Goal: Task Accomplishment & Management: Manage account settings

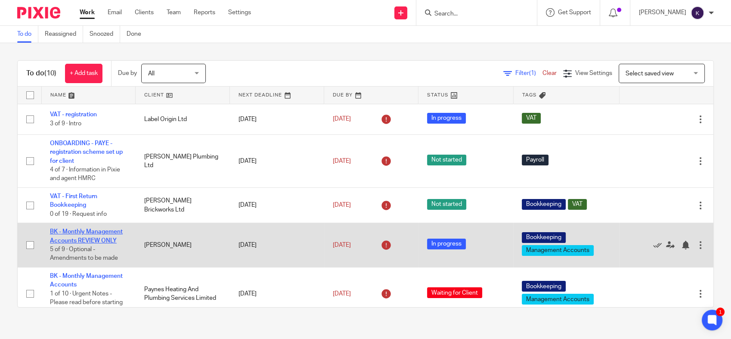
click at [91, 241] on link "BK - Monthly Management Accounts REVIEW ONLY" at bounding box center [86, 236] width 73 height 15
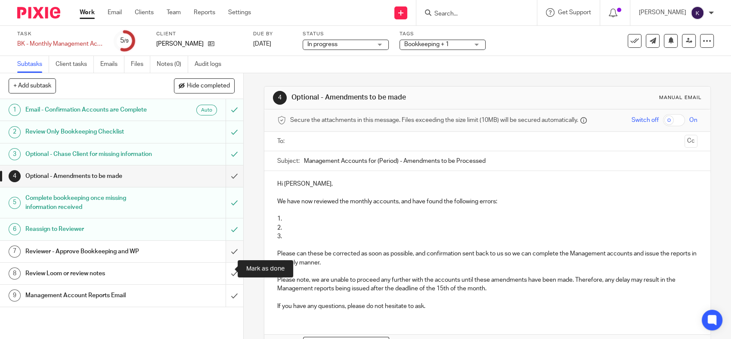
drag, startPoint x: 226, startPoint y: 269, endPoint x: 230, endPoint y: 264, distance: 6.7
click at [226, 262] on input "submit" at bounding box center [121, 252] width 243 height 22
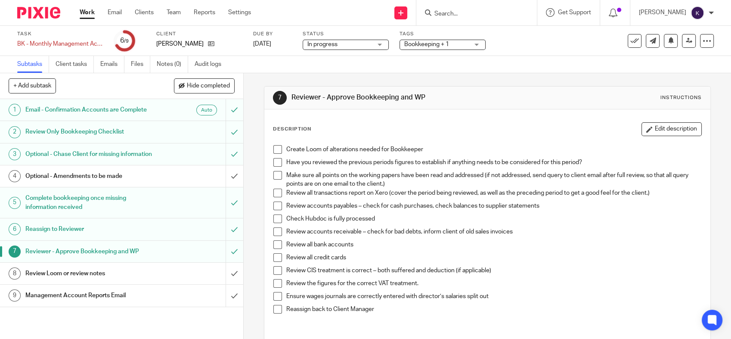
click at [273, 148] on span at bounding box center [277, 149] width 9 height 9
click at [273, 162] on span at bounding box center [277, 162] width 9 height 9
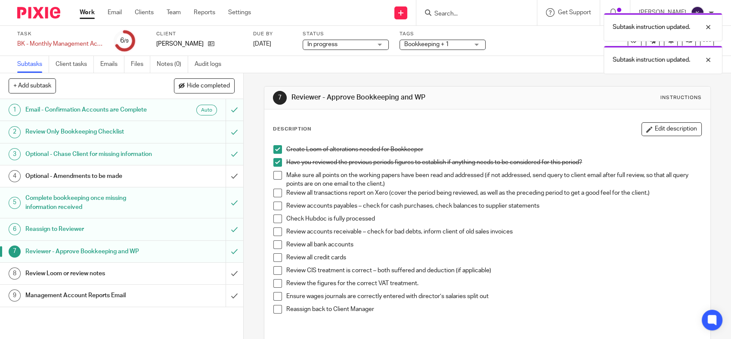
click at [273, 172] on span at bounding box center [277, 175] width 9 height 9
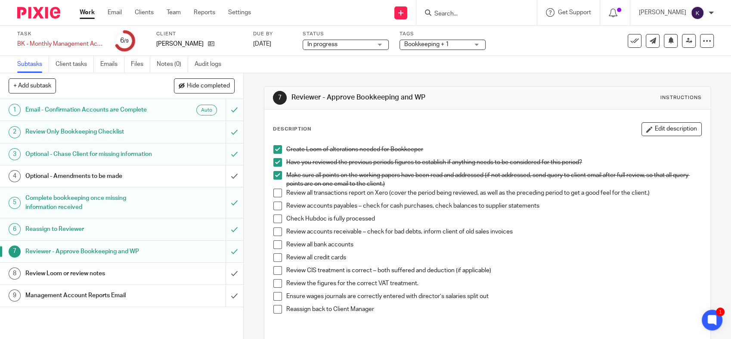
click at [275, 196] on span at bounding box center [277, 193] width 9 height 9
click at [279, 200] on ul "Create Loom of alterations needed for Bookkeeper Have you reviewed the previous…" at bounding box center [487, 231] width 428 height 173
drag, startPoint x: 268, startPoint y: 206, endPoint x: 271, endPoint y: 198, distance: 8.7
click at [269, 206] on div "Create Loom of alterations needed for Bookkeeper Have you reviewed the previous…" at bounding box center [487, 237] width 437 height 192
click at [275, 205] on span at bounding box center [277, 206] width 9 height 9
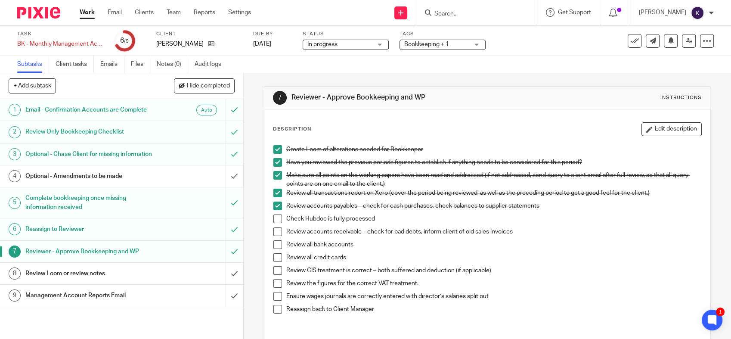
click at [277, 217] on span at bounding box center [277, 218] width 9 height 9
click at [273, 239] on li "Review accounts receivable – check for bad debts, inform client of old sales in…" at bounding box center [487, 233] width 428 height 13
click at [276, 235] on span at bounding box center [277, 231] width 9 height 9
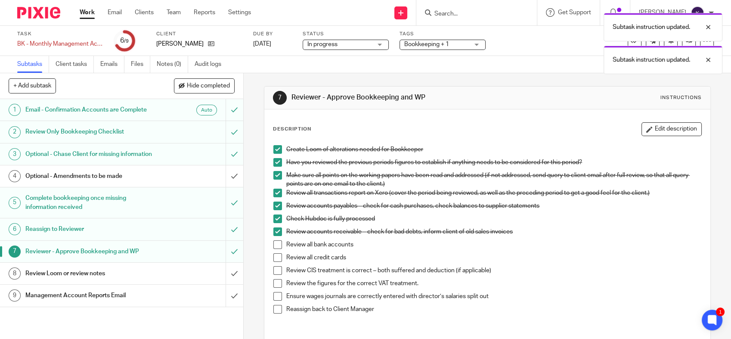
click at [279, 245] on span at bounding box center [277, 244] width 9 height 9
click at [277, 259] on span at bounding box center [277, 257] width 9 height 9
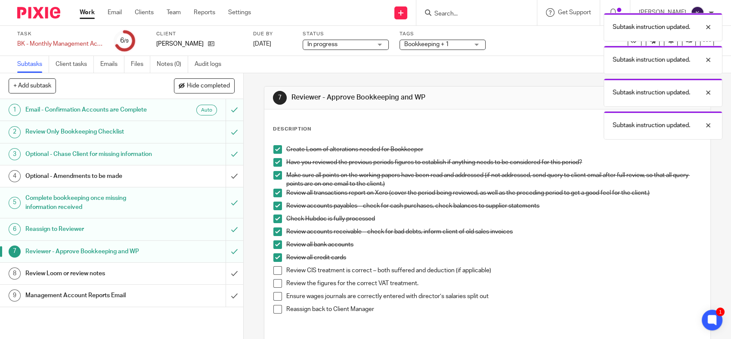
click at [276, 273] on span at bounding box center [277, 270] width 9 height 9
click at [273, 283] on span at bounding box center [277, 283] width 9 height 9
click at [273, 294] on span at bounding box center [277, 296] width 9 height 9
click at [273, 306] on span at bounding box center [277, 309] width 9 height 9
click at [682, 42] on div "Subtask instruction updated. Subtask instruction updated. Subtask instruction u…" at bounding box center [544, 91] width 357 height 164
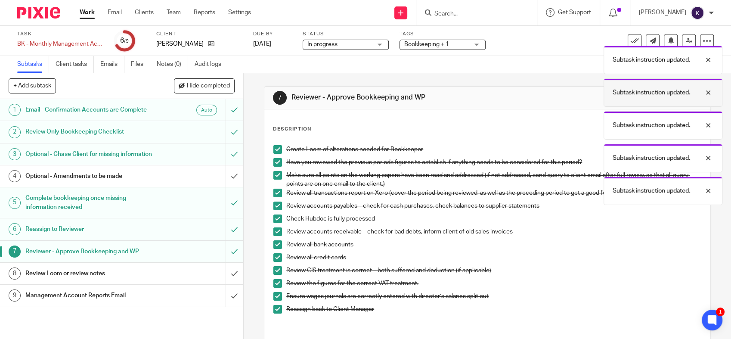
click at [706, 87] on div at bounding box center [701, 92] width 23 height 10
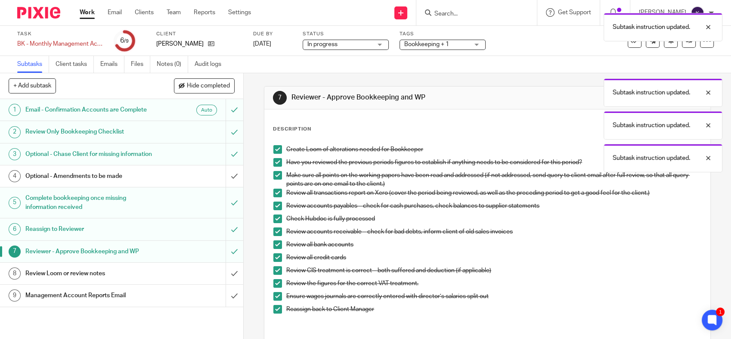
click at [706, 60] on p "Subtask instruction updated." at bounding box center [711, 60] width 78 height 9
click at [707, 57] on div at bounding box center [701, 60] width 23 height 10
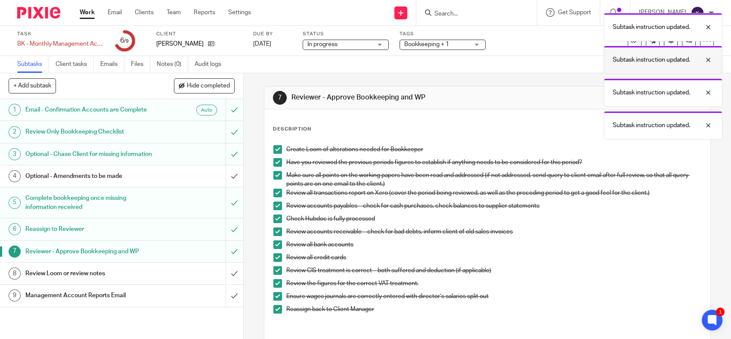
drag, startPoint x: 708, startPoint y: 66, endPoint x: 708, endPoint y: 60, distance: 5.6
click at [708, 65] on div "Subtask instruction updated." at bounding box center [663, 60] width 119 height 28
click at [708, 62] on div at bounding box center [701, 60] width 23 height 10
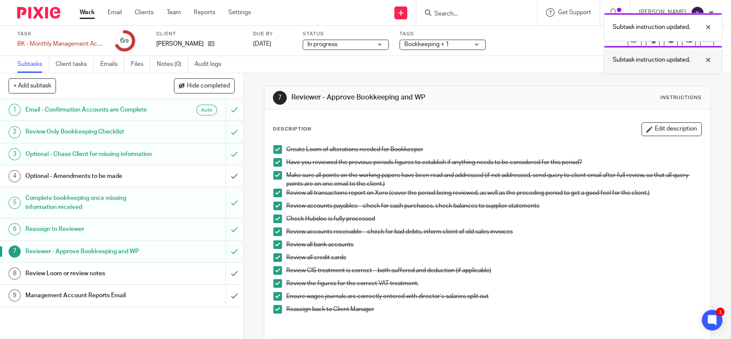
click at [706, 65] on div "Subtask instruction updated." at bounding box center [663, 60] width 119 height 28
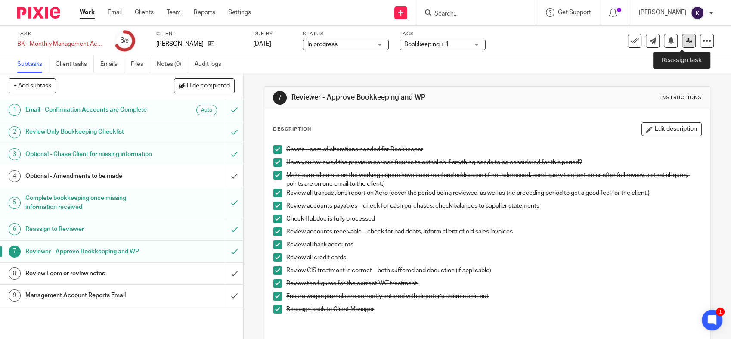
click at [686, 41] on link at bounding box center [689, 41] width 14 height 14
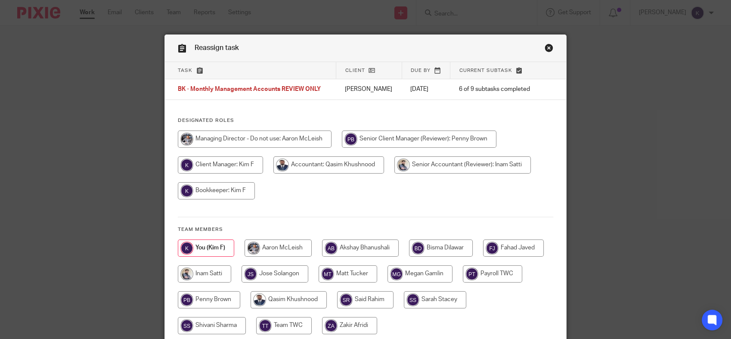
drag, startPoint x: 348, startPoint y: 249, endPoint x: 395, endPoint y: 250, distance: 47.0
click at [348, 249] on input "radio" at bounding box center [360, 247] width 77 height 17
radio input "true"
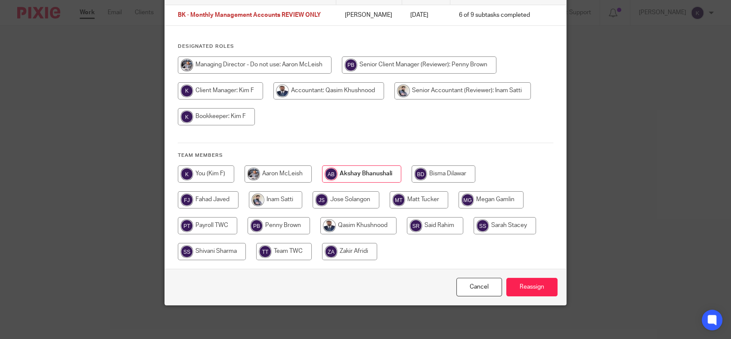
scroll to position [75, 0]
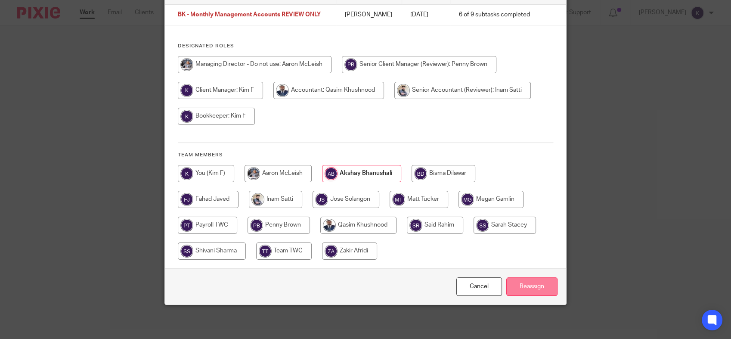
click at [522, 290] on input "Reassign" at bounding box center [532, 286] width 51 height 19
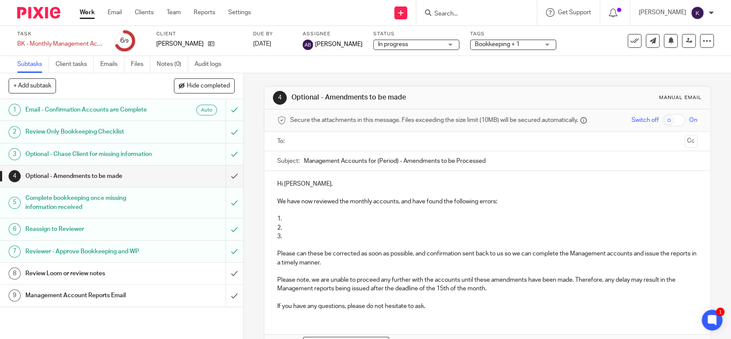
drag, startPoint x: 324, startPoint y: 215, endPoint x: 325, endPoint y: 221, distance: 5.7
click at [324, 216] on p "1." at bounding box center [487, 218] width 420 height 9
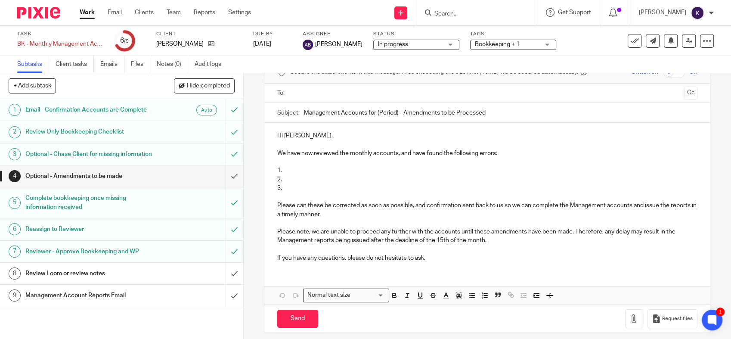
scroll to position [55, 0]
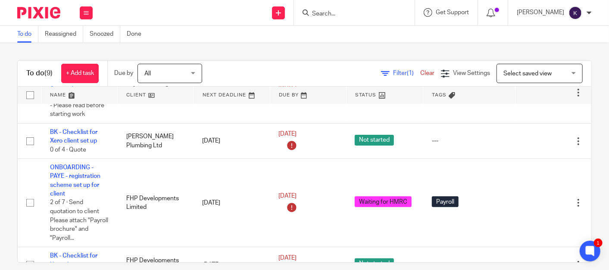
scroll to position [239, 0]
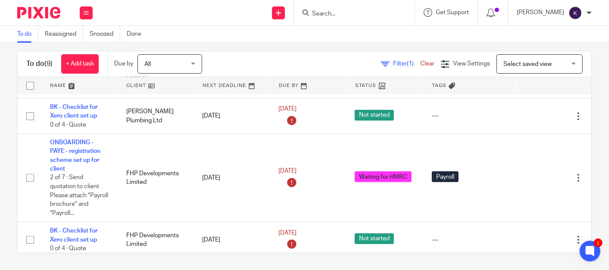
scroll to position [99, 0]
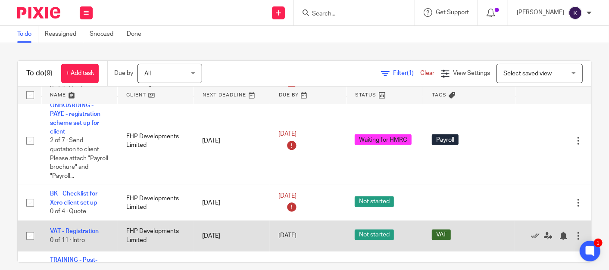
scroll to position [147, 0]
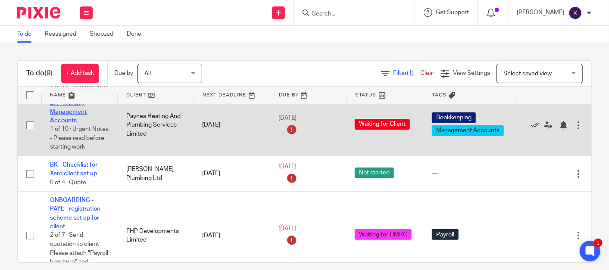
click at [77, 113] on link "BK - Monthly Management Accounts" at bounding box center [68, 112] width 37 height 24
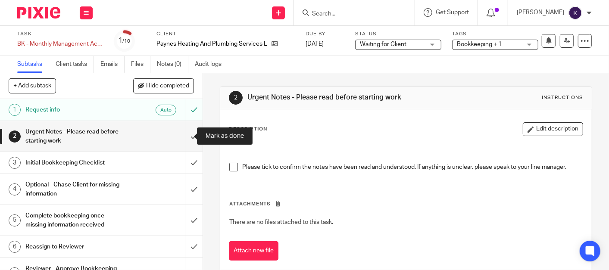
drag, startPoint x: 181, startPoint y: 142, endPoint x: 174, endPoint y: 143, distance: 6.7
click at [181, 142] on input "submit" at bounding box center [101, 136] width 202 height 31
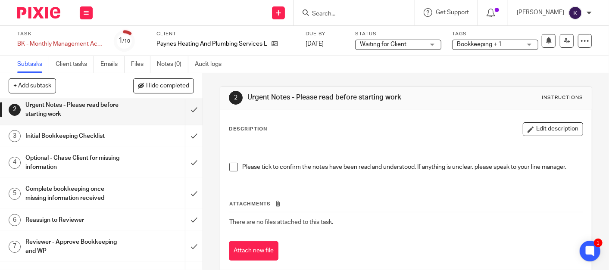
scroll to position [48, 0]
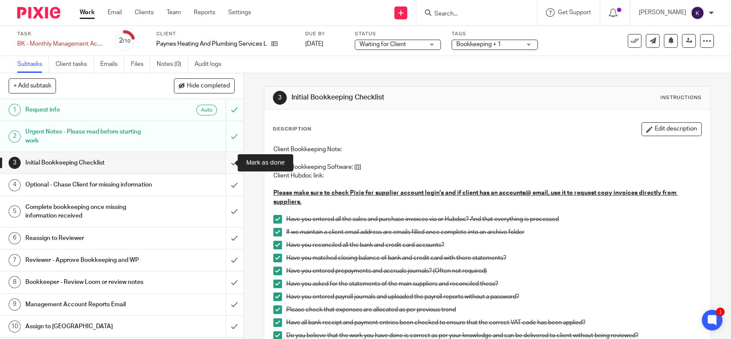
click at [219, 160] on input "submit" at bounding box center [121, 163] width 243 height 22
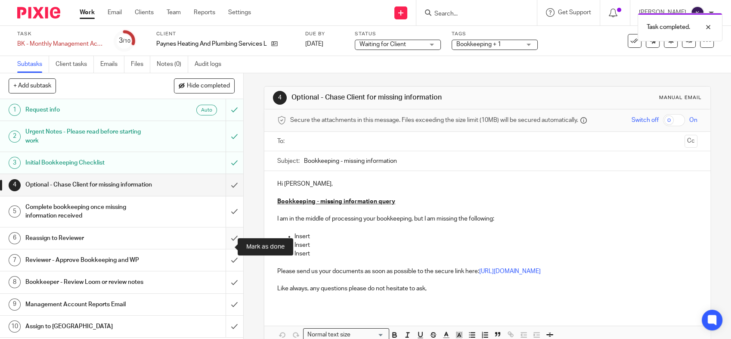
click at [221, 247] on input "submit" at bounding box center [121, 238] width 243 height 22
click at [223, 267] on input "submit" at bounding box center [121, 260] width 243 height 22
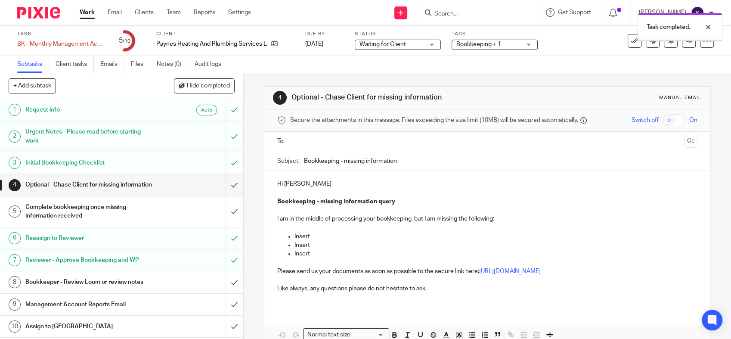
scroll to position [7, 0]
click at [227, 282] on input "submit" at bounding box center [121, 282] width 243 height 22
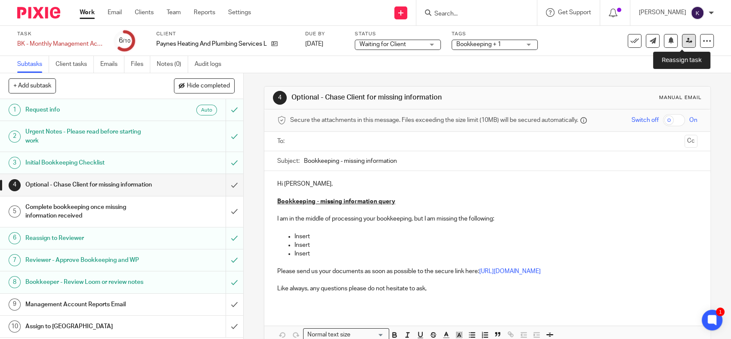
click at [686, 41] on icon at bounding box center [689, 40] width 6 height 6
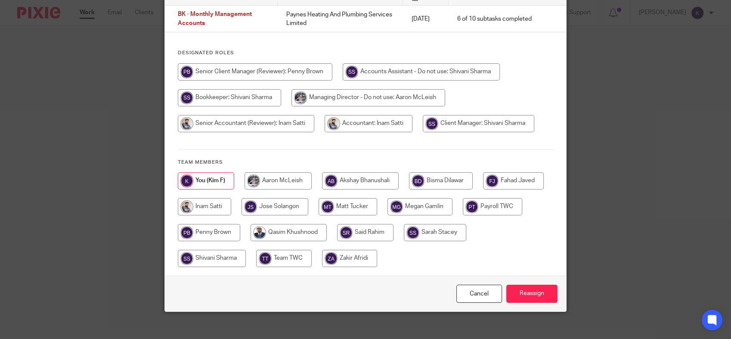
scroll to position [81, 0]
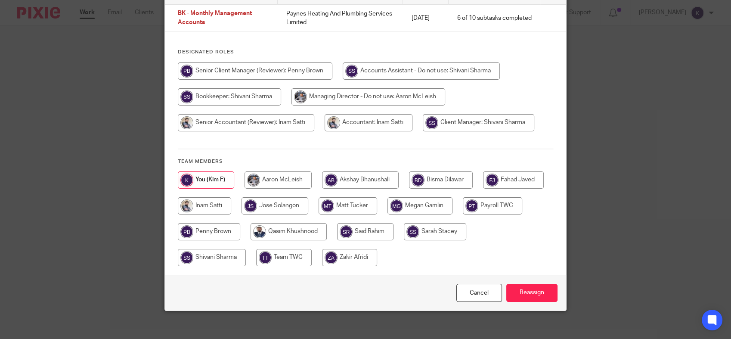
click at [277, 174] on input "radio" at bounding box center [278, 179] width 67 height 17
radio input "true"
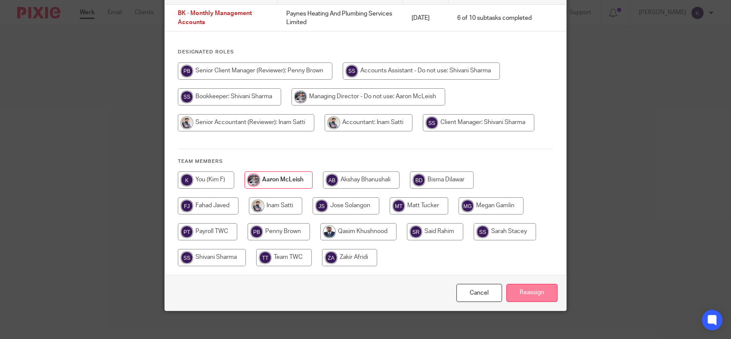
click at [519, 289] on input "Reassign" at bounding box center [532, 293] width 51 height 19
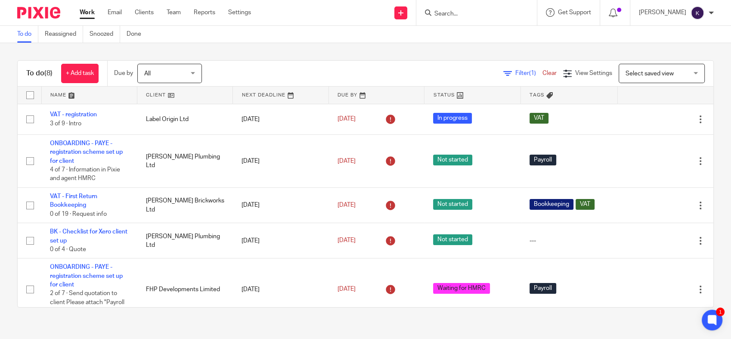
click at [481, 20] on div at bounding box center [476, 12] width 121 height 25
click at [485, 14] on input "Search" at bounding box center [473, 14] width 78 height 8
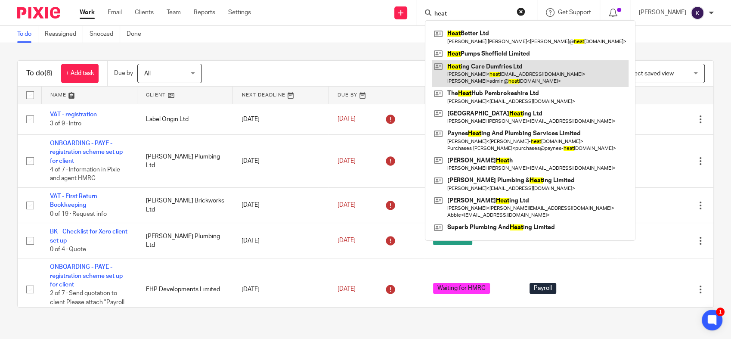
type input "heat"
click at [543, 67] on link at bounding box center [530, 73] width 197 height 27
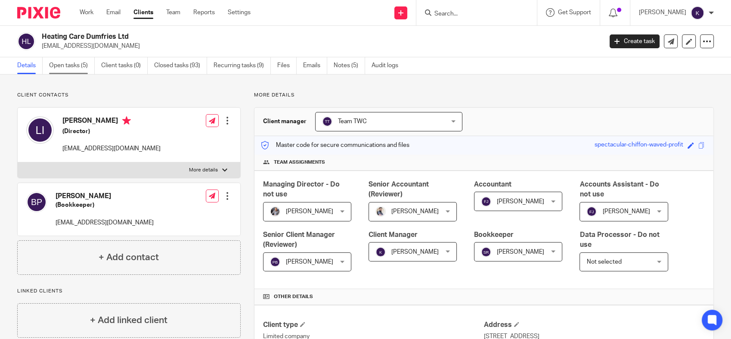
click at [69, 59] on link "Open tasks (5)" at bounding box center [72, 65] width 46 height 17
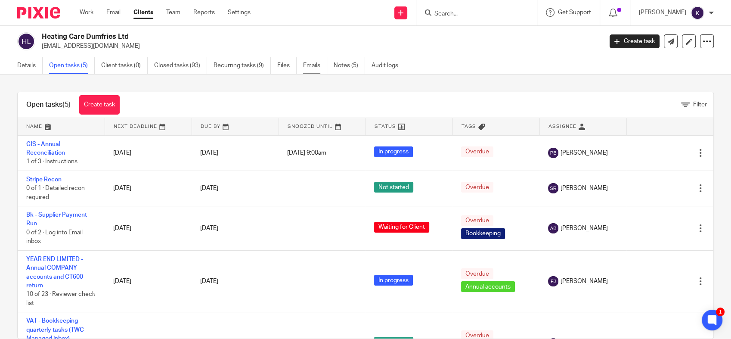
click at [323, 68] on link "Emails" at bounding box center [315, 65] width 24 height 17
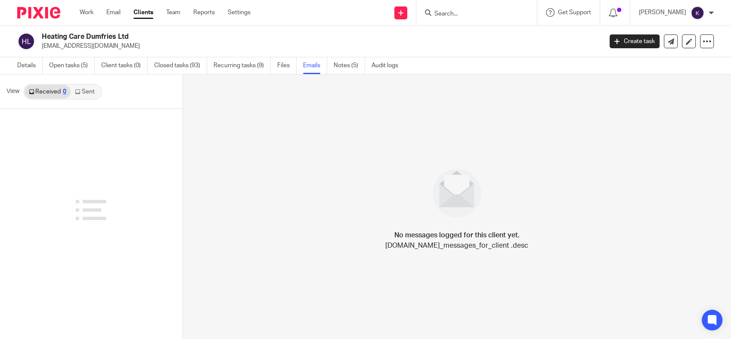
click at [90, 92] on link "Sent" at bounding box center [86, 92] width 30 height 14
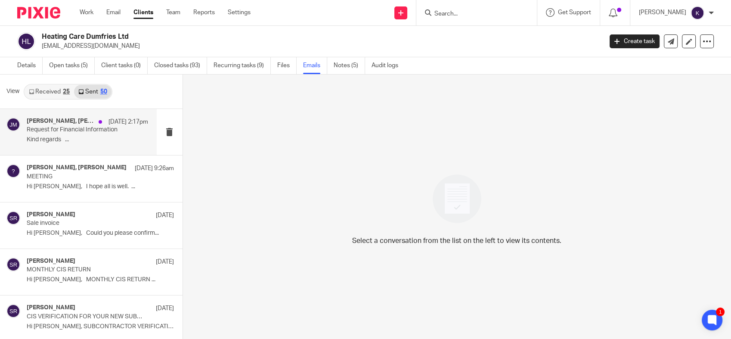
click at [72, 131] on p "Request for Financial Information" at bounding box center [75, 129] width 97 height 7
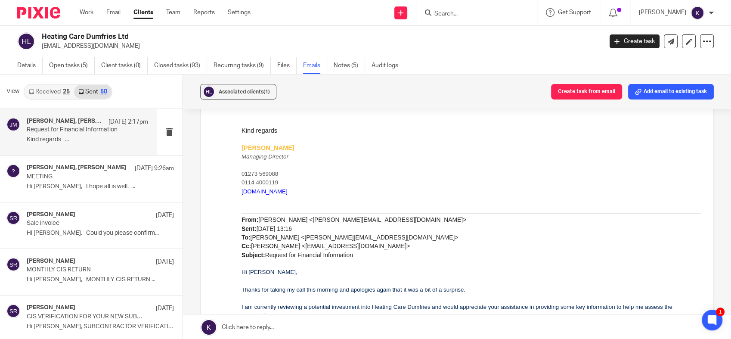
scroll to position [287, 0]
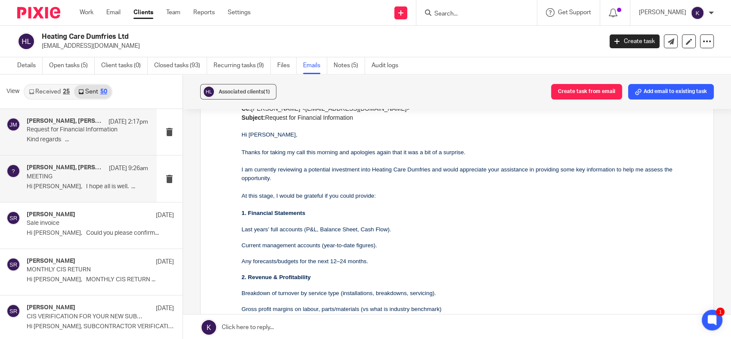
click at [79, 183] on p "Hi Laurie, I hope all is well. ..." at bounding box center [87, 186] width 121 height 7
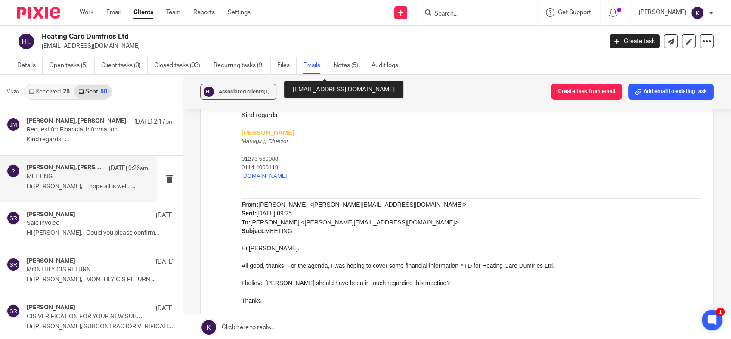
scroll to position [382, 0]
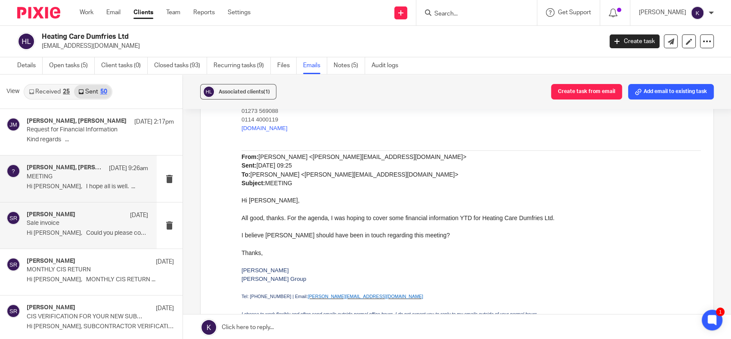
click at [49, 211] on h4 "Said Rahim" at bounding box center [51, 214] width 49 height 7
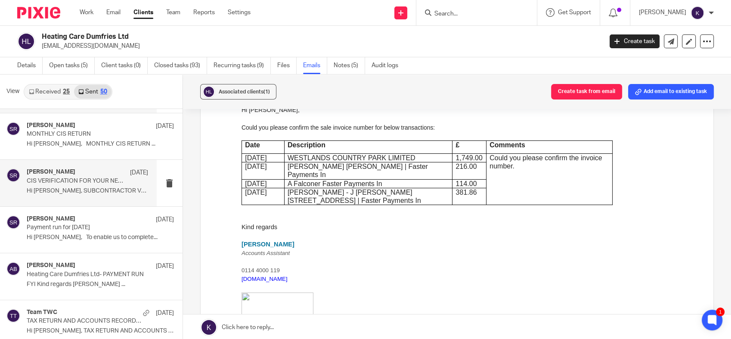
scroll to position [143, 0]
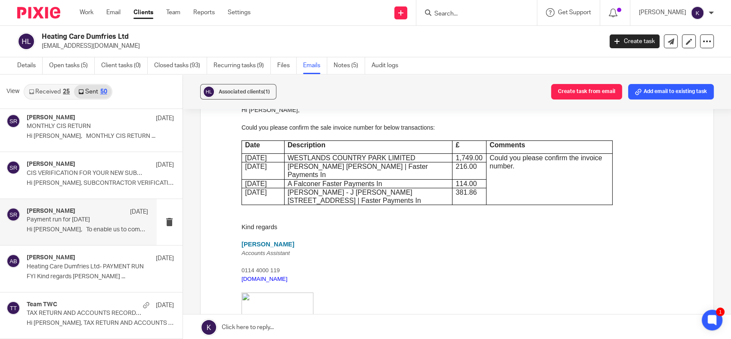
click at [71, 221] on p "Payment run for Aug 2025" at bounding box center [75, 219] width 97 height 7
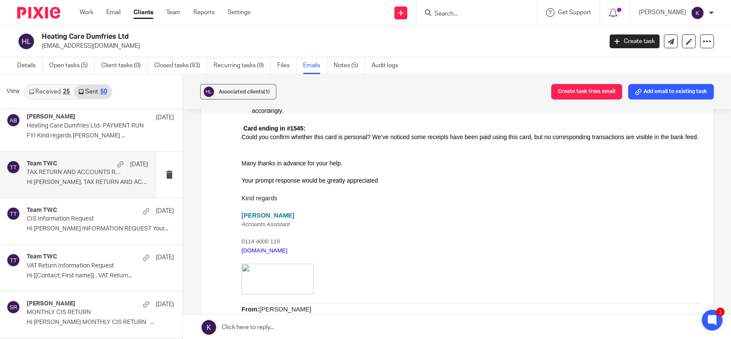
scroll to position [335, 0]
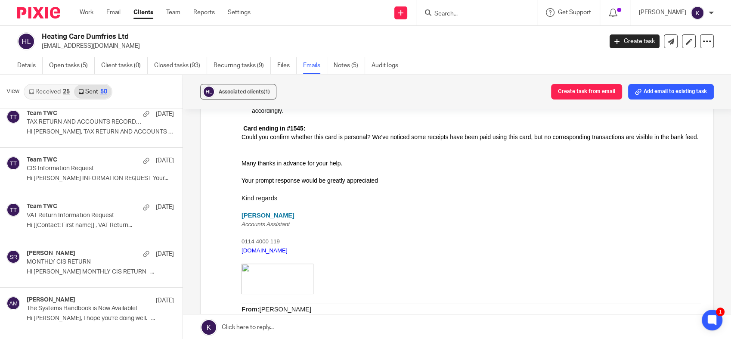
click at [55, 96] on link "Received 25" at bounding box center [50, 92] width 50 height 14
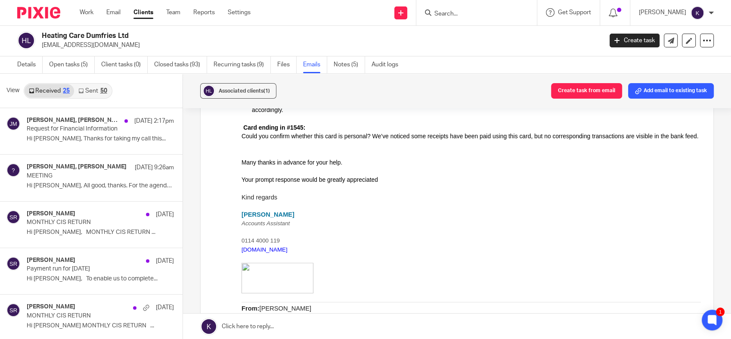
scroll to position [0, 0]
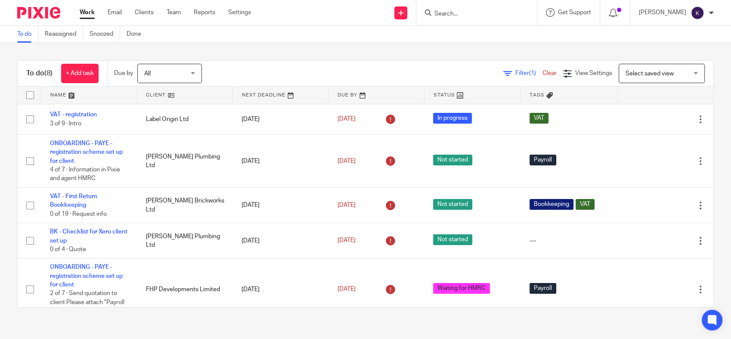
click at [500, 16] on input "Search" at bounding box center [473, 14] width 78 height 8
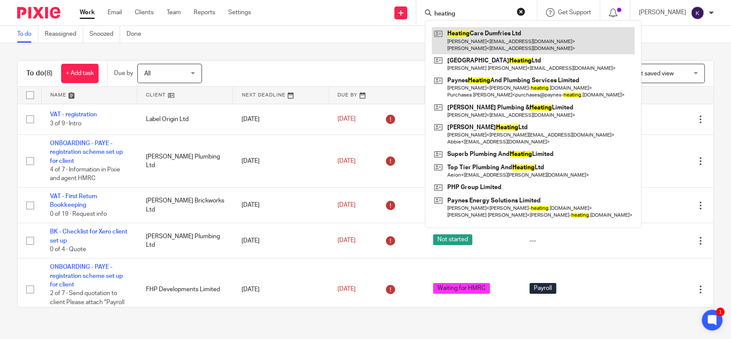
type input "heating"
click at [541, 41] on link at bounding box center [533, 40] width 203 height 27
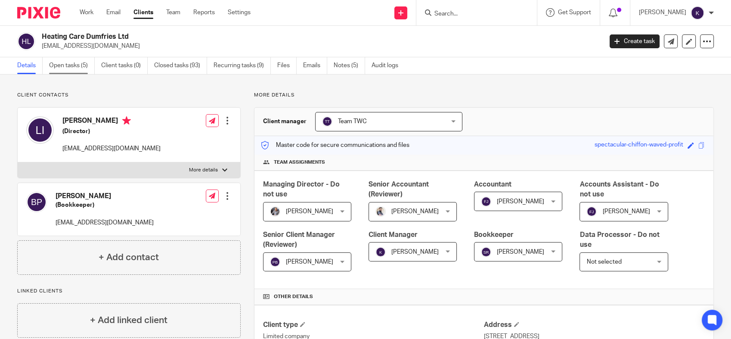
click at [84, 58] on main "Heating Care Dumfries Ltd [EMAIL_ADDRESS][DOMAIN_NAME] Create task Update from …" at bounding box center [365, 169] width 731 height 339
drag, startPoint x: 84, startPoint y: 58, endPoint x: 78, endPoint y: 67, distance: 10.9
click at [78, 67] on link "Open tasks (5)" at bounding box center [72, 65] width 46 height 17
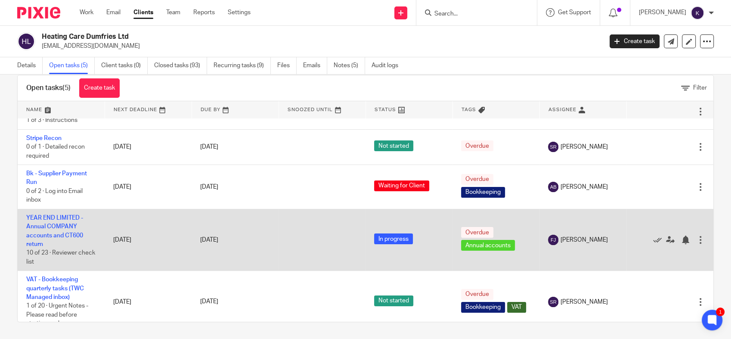
scroll to position [36, 0]
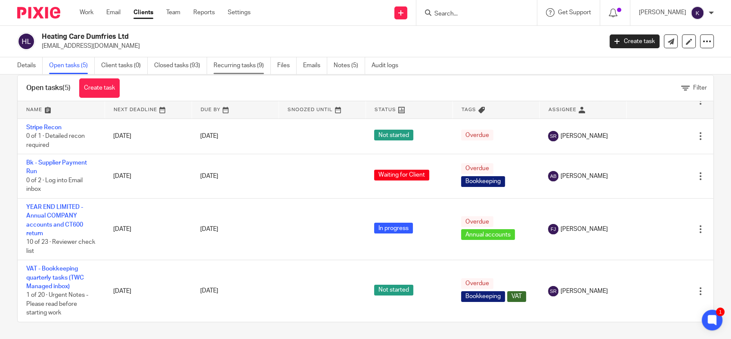
click at [251, 66] on link "Recurring tasks (9)" at bounding box center [242, 65] width 57 height 17
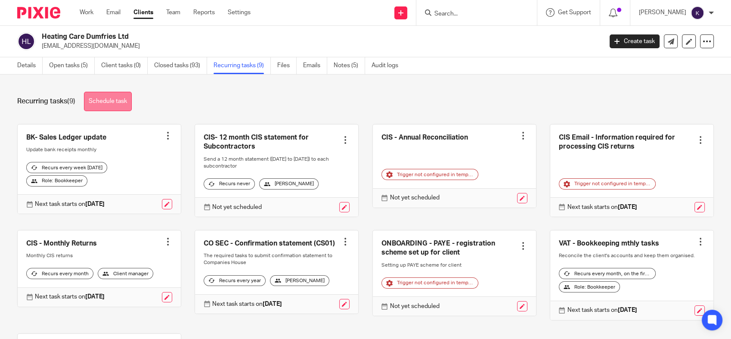
click at [120, 99] on link "Schedule task" at bounding box center [108, 101] width 48 height 19
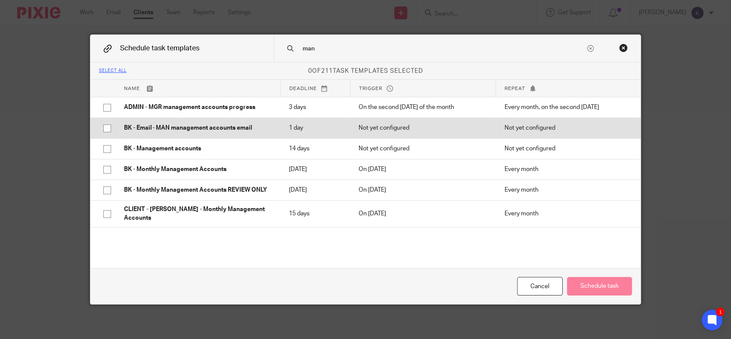
type input "man"
click at [212, 131] on p "BK - Email- MAN management accounts email" at bounding box center [198, 128] width 148 height 9
checkbox input "true"
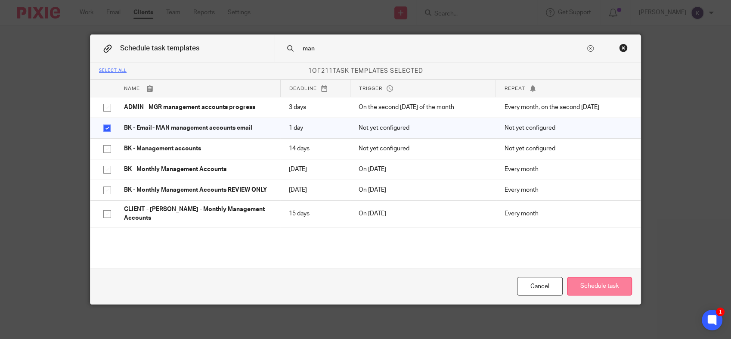
click at [591, 283] on button "Schedule task" at bounding box center [599, 286] width 65 height 19
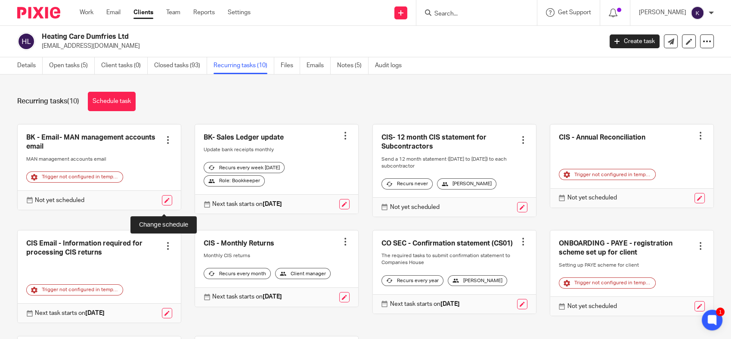
click at [165, 205] on link at bounding box center [167, 200] width 10 height 10
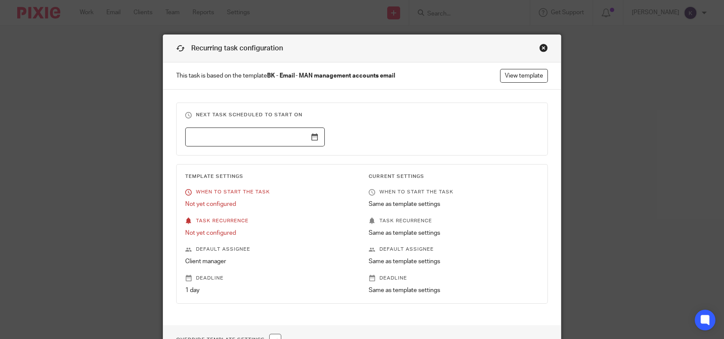
click at [317, 139] on input "text" at bounding box center [255, 136] width 140 height 19
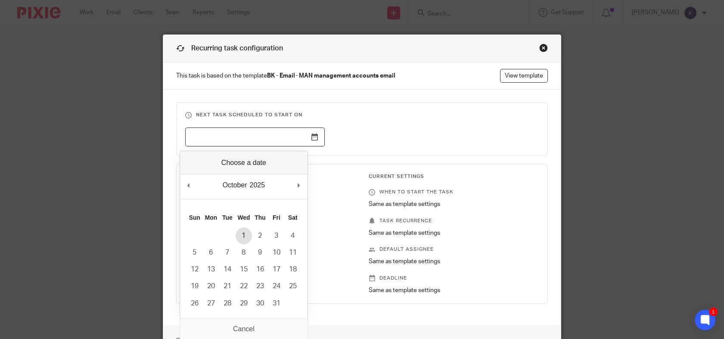
type input "2025-10-01"
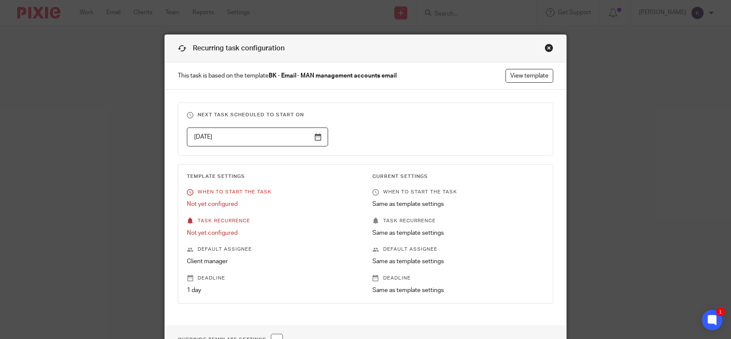
click at [323, 202] on p "Not yet configured" at bounding box center [273, 204] width 172 height 9
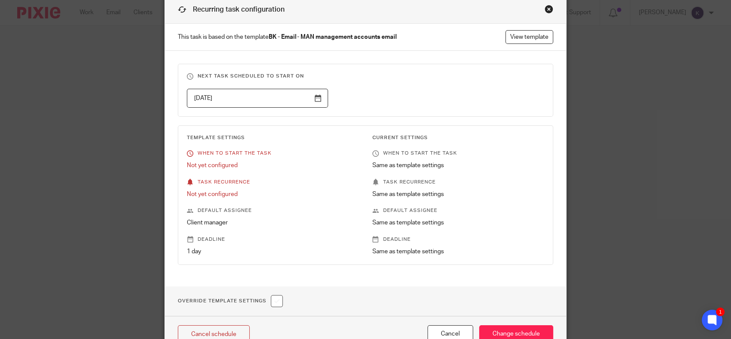
scroll to position [86, 0]
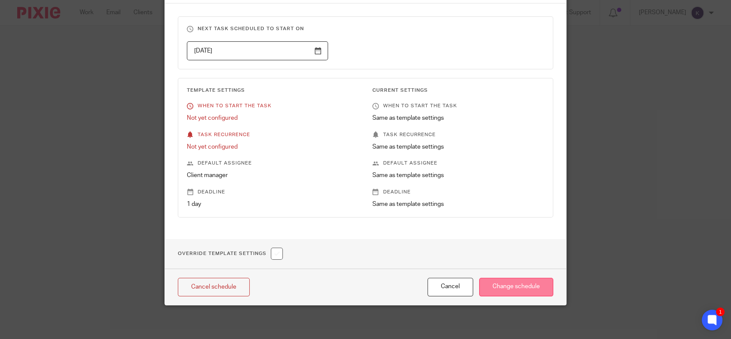
click at [508, 282] on input "Change schedule" at bounding box center [516, 287] width 74 height 19
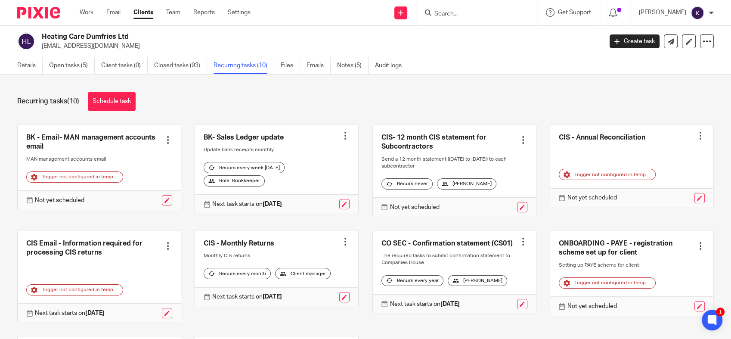
click at [164, 141] on div at bounding box center [168, 140] width 9 height 9
click at [284, 104] on div "Recurring tasks (10) Schedule task" at bounding box center [365, 101] width 697 height 19
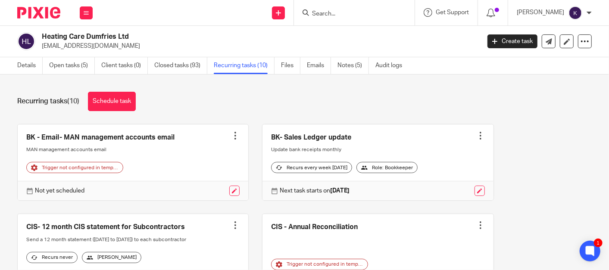
click at [257, 103] on div "Recurring tasks (10) Schedule task" at bounding box center [304, 101] width 574 height 19
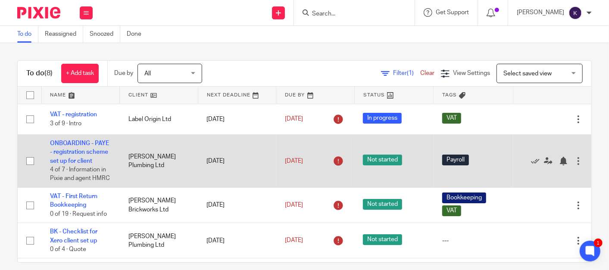
scroll to position [229, 0]
